Goal: Task Accomplishment & Management: Complete application form

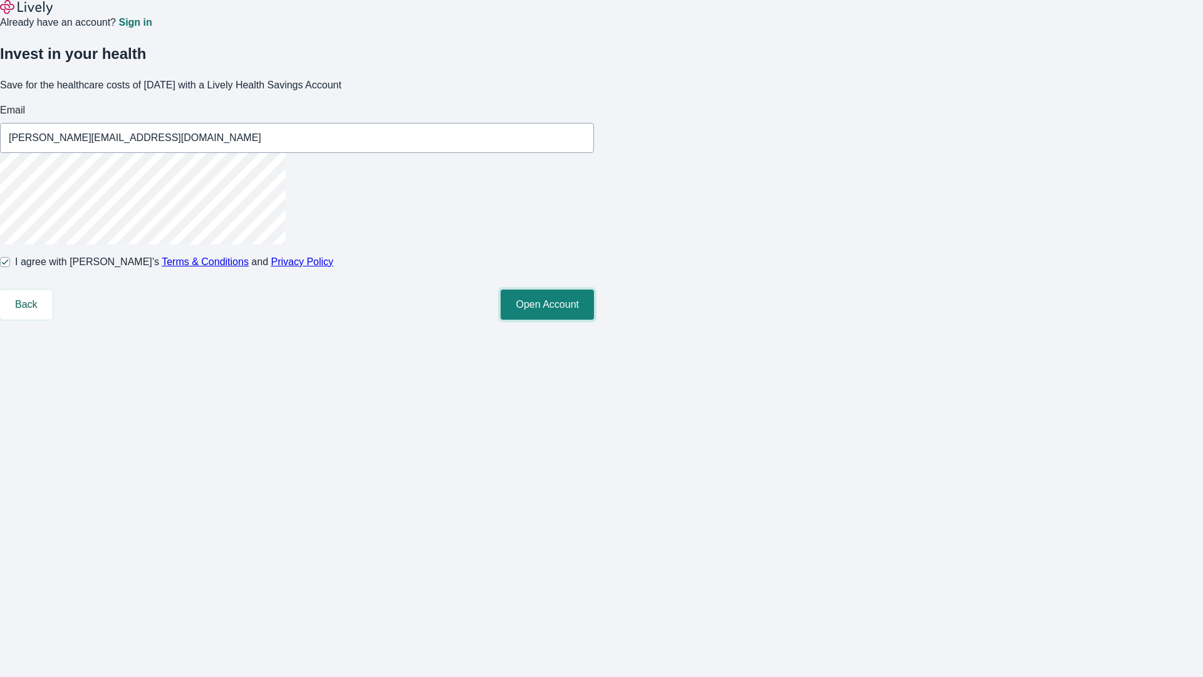
click at [594, 320] on button "Open Account" at bounding box center [547, 304] width 93 height 30
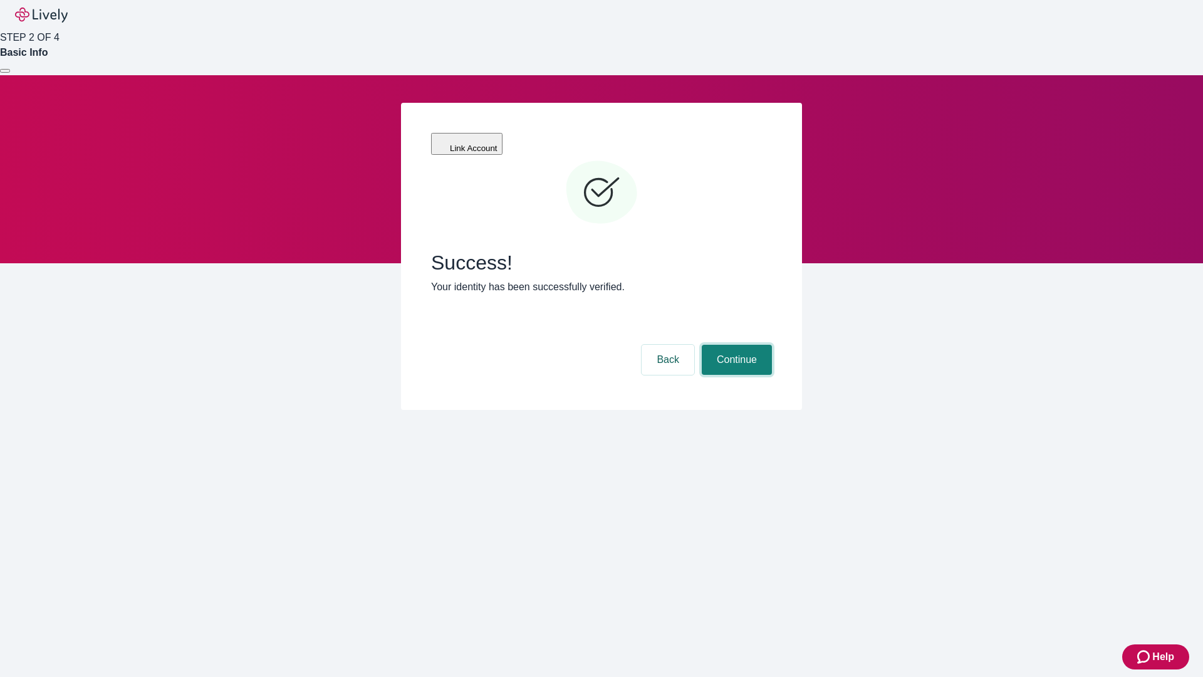
click at [735, 345] on button "Continue" at bounding box center [737, 360] width 70 height 30
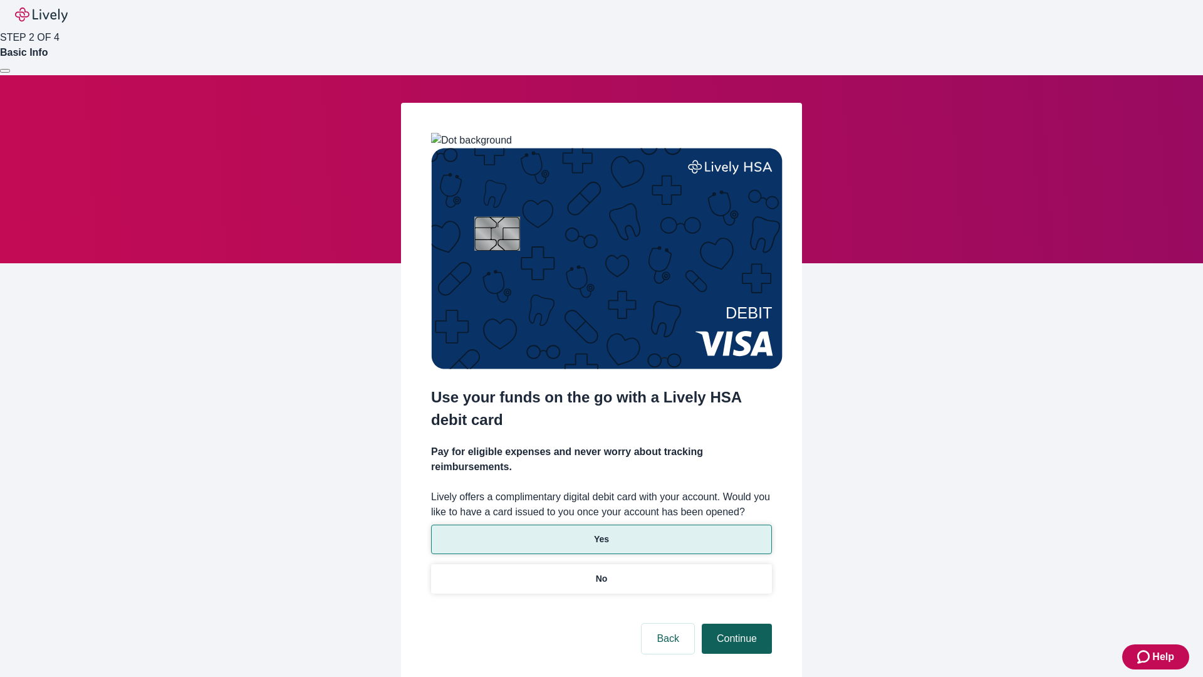
click at [601, 533] on p "Yes" at bounding box center [601, 539] width 15 height 13
click at [735, 623] on button "Continue" at bounding box center [737, 638] width 70 height 30
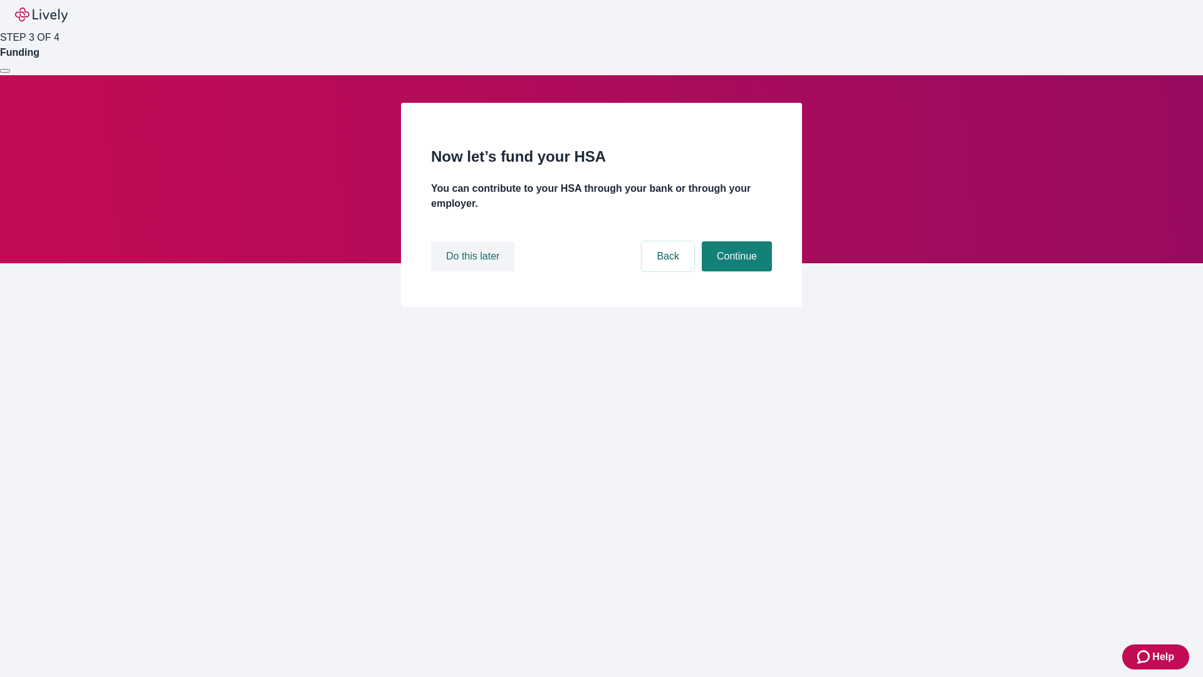
click at [474, 271] on button "Do this later" at bounding box center [472, 256] width 83 height 30
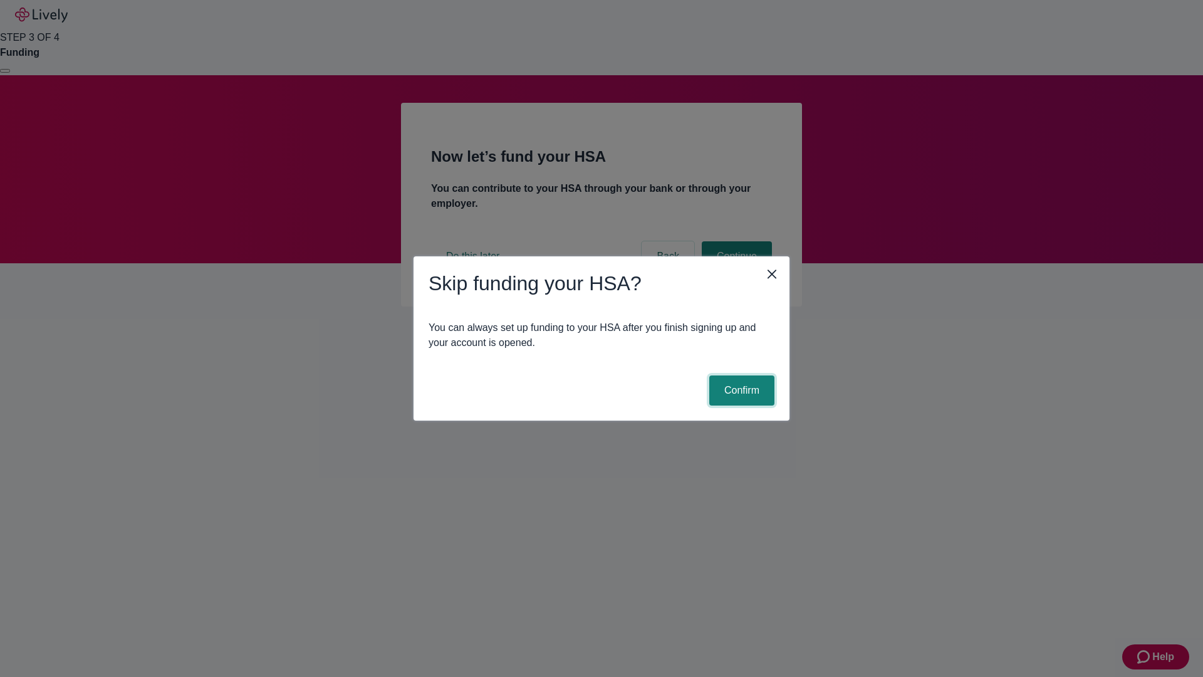
click at [740, 390] on button "Confirm" at bounding box center [741, 390] width 65 height 30
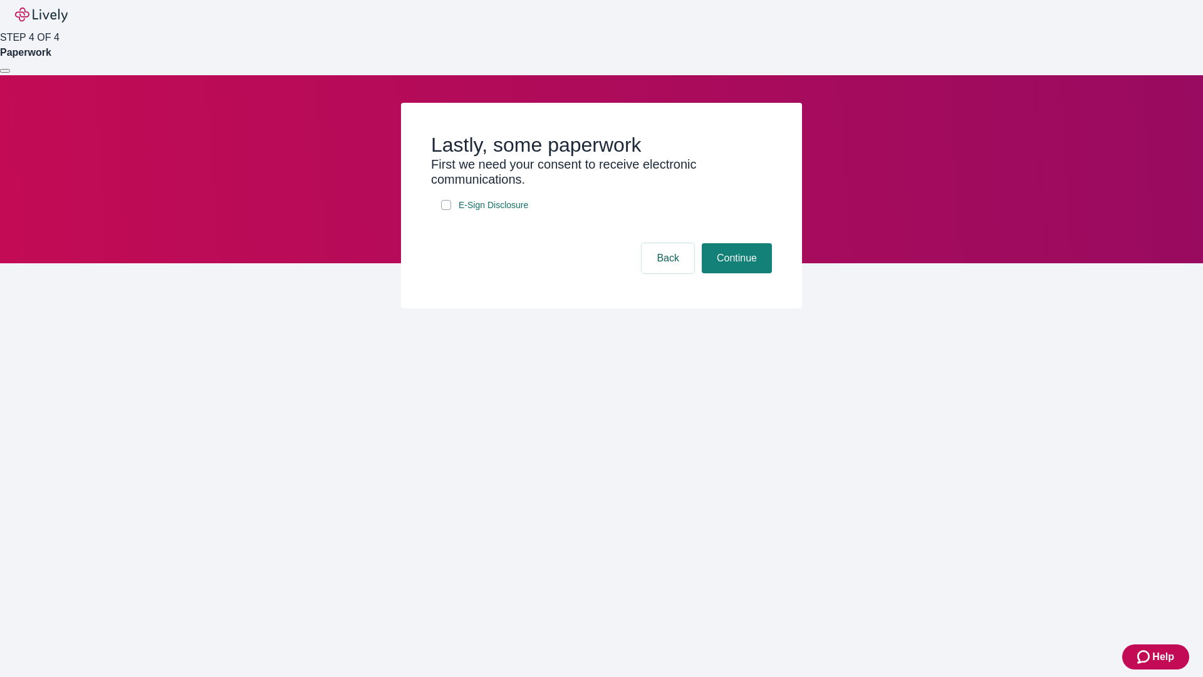
click at [446, 210] on input "E-Sign Disclosure" at bounding box center [446, 205] width 10 height 10
checkbox input "true"
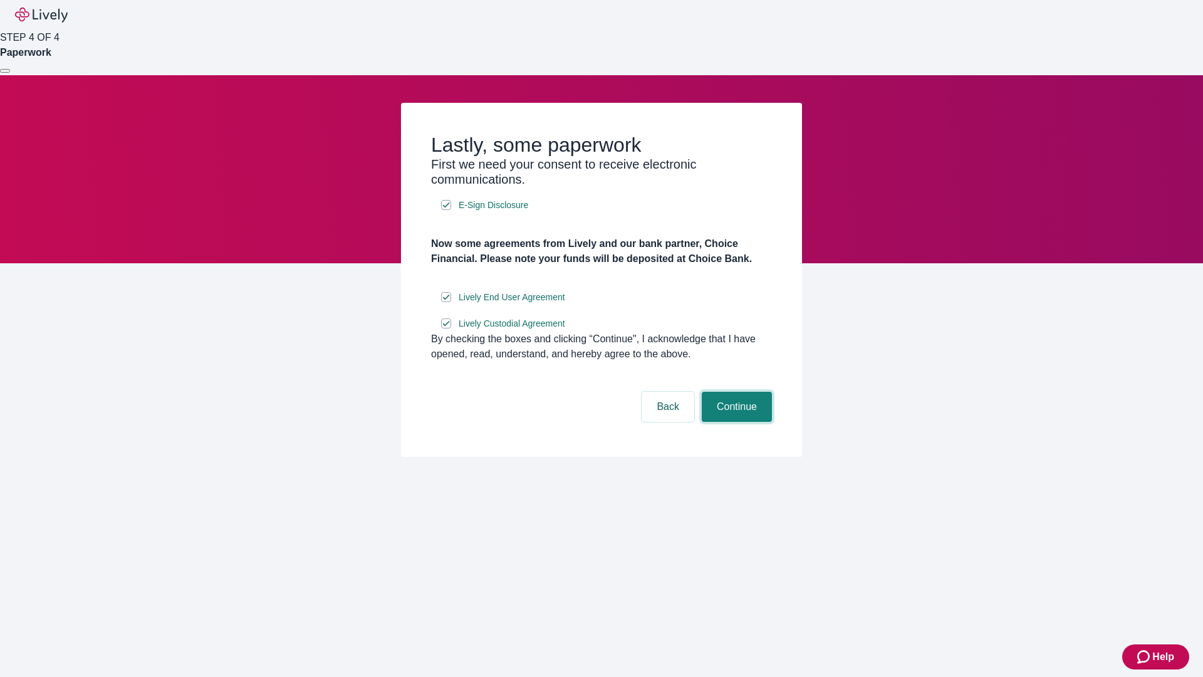
click at [735, 422] on button "Continue" at bounding box center [737, 407] width 70 height 30
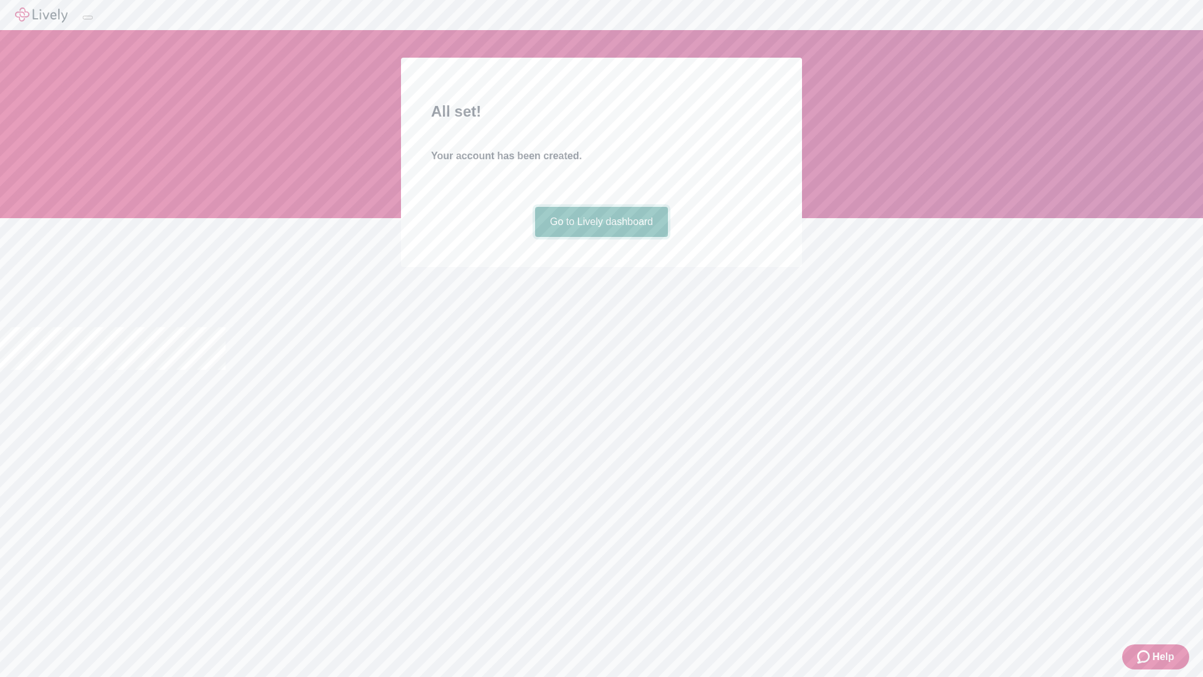
click at [601, 237] on link "Go to Lively dashboard" at bounding box center [601, 222] width 133 height 30
